Goal: Information Seeking & Learning: Check status

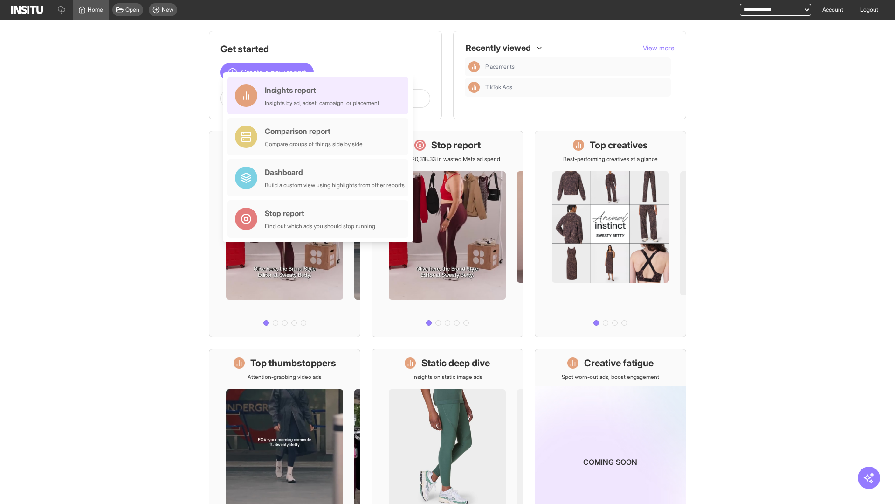
click at [320, 96] on div "Insights report Insights by ad, adset, campaign, or placement" at bounding box center [322, 95] width 115 height 22
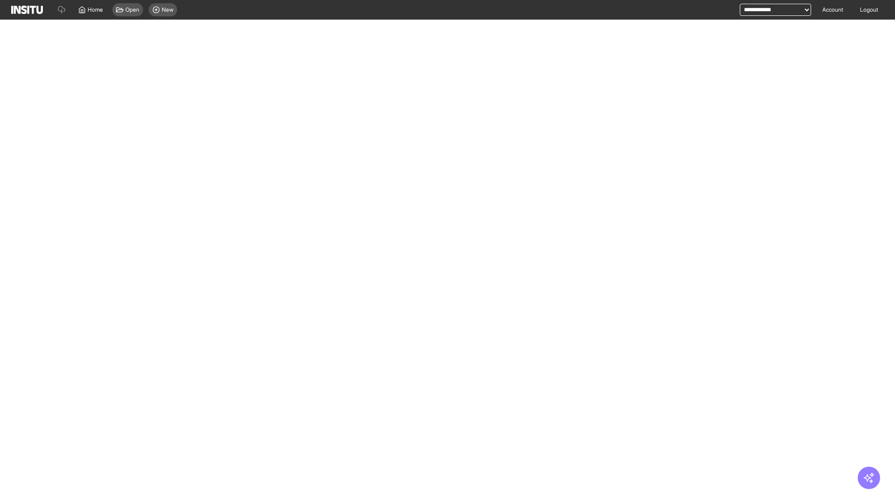
select select "**"
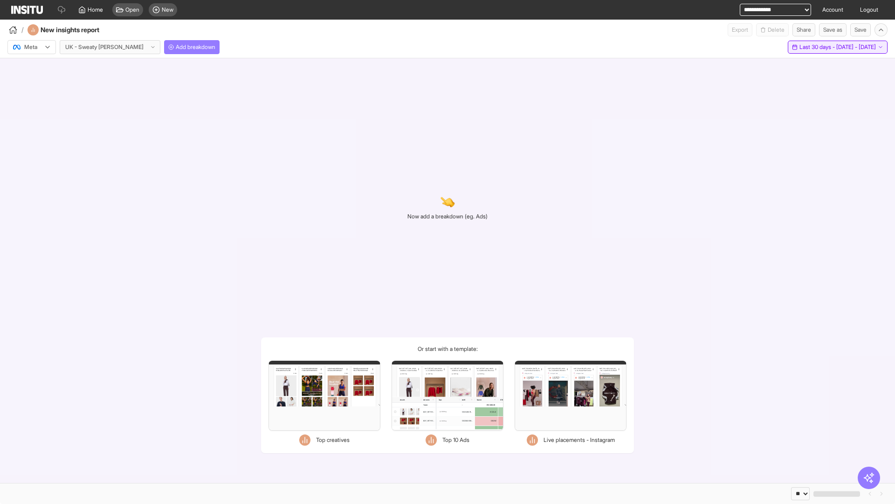
click at [818, 47] on span "Last 30 days - [DATE] - [DATE]" at bounding box center [838, 46] width 76 height 7
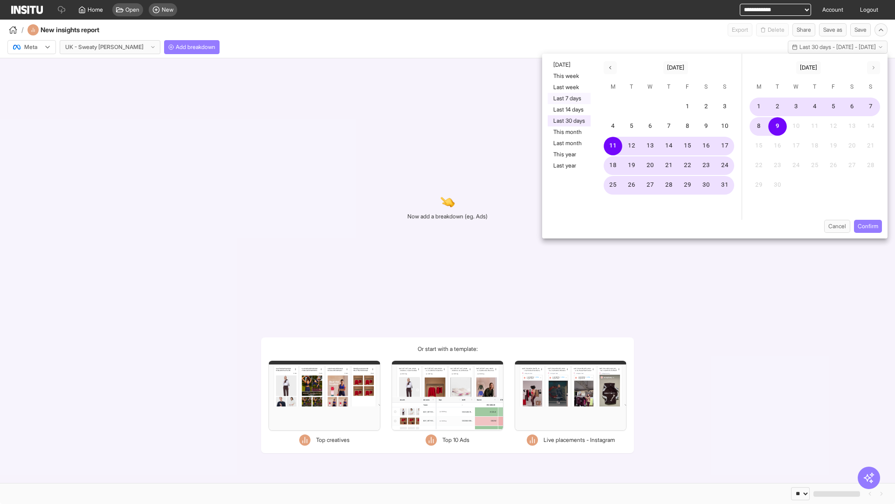
click at [569, 98] on button "Last 7 days" at bounding box center [569, 98] width 43 height 11
